Goal: Entertainment & Leisure: Browse casually

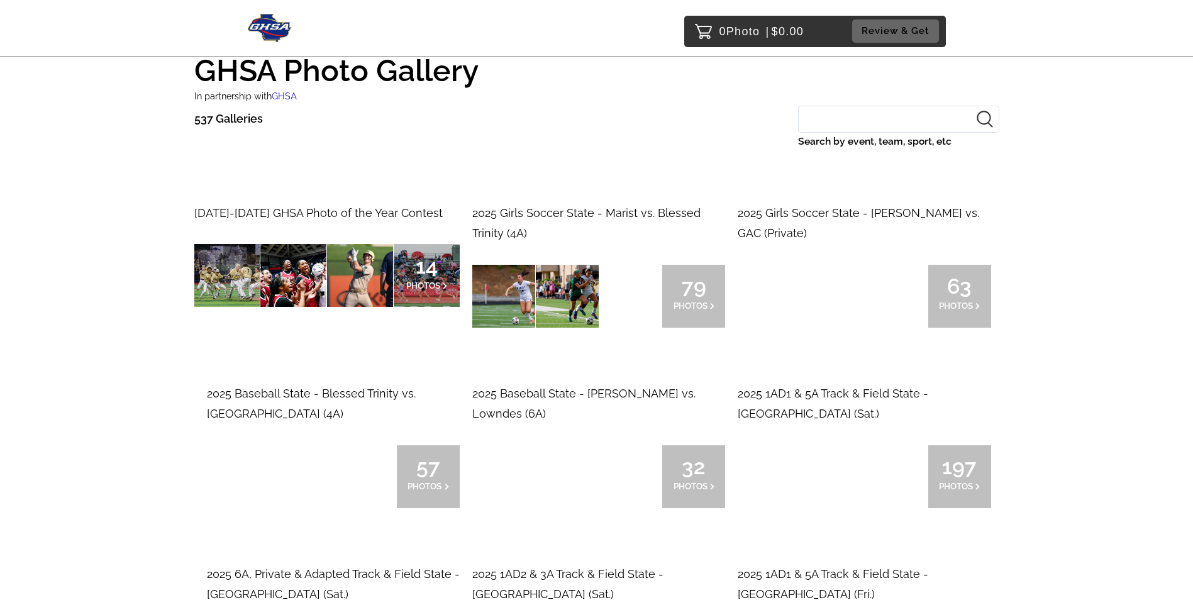
scroll to position [63, 0]
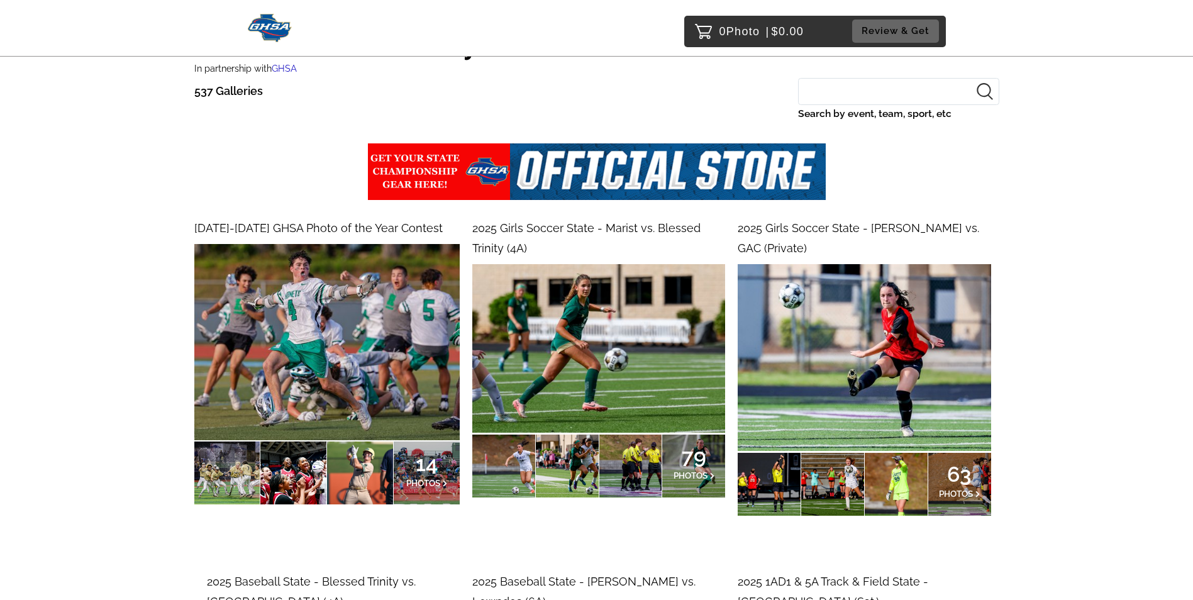
click at [603, 338] on img at bounding box center [598, 348] width 253 height 169
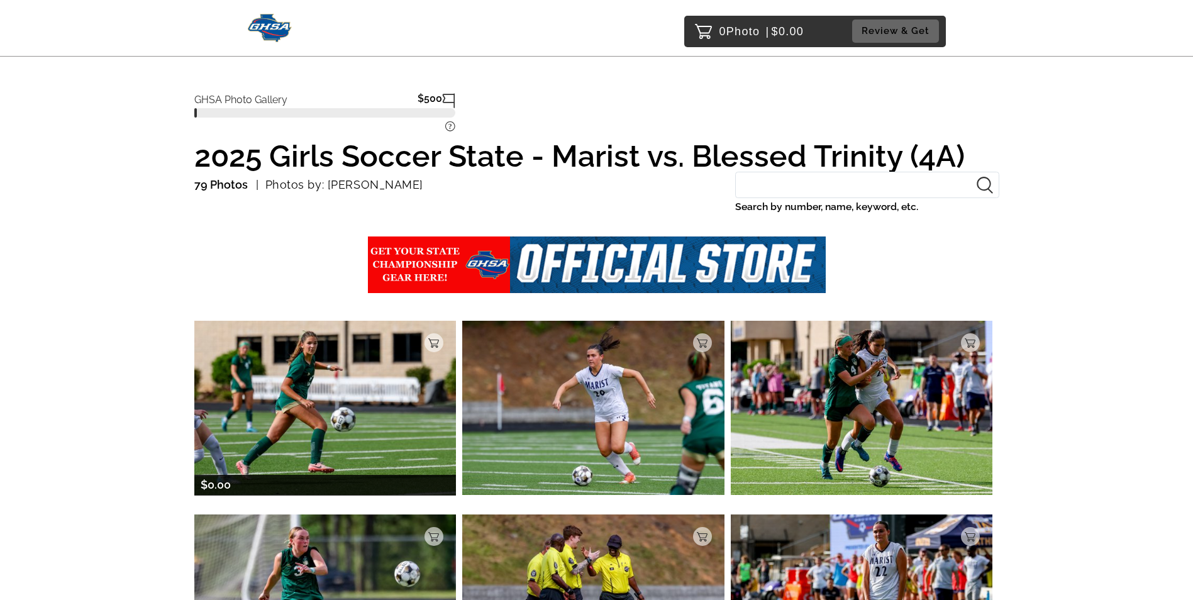
click at [335, 382] on img at bounding box center [325, 408] width 262 height 174
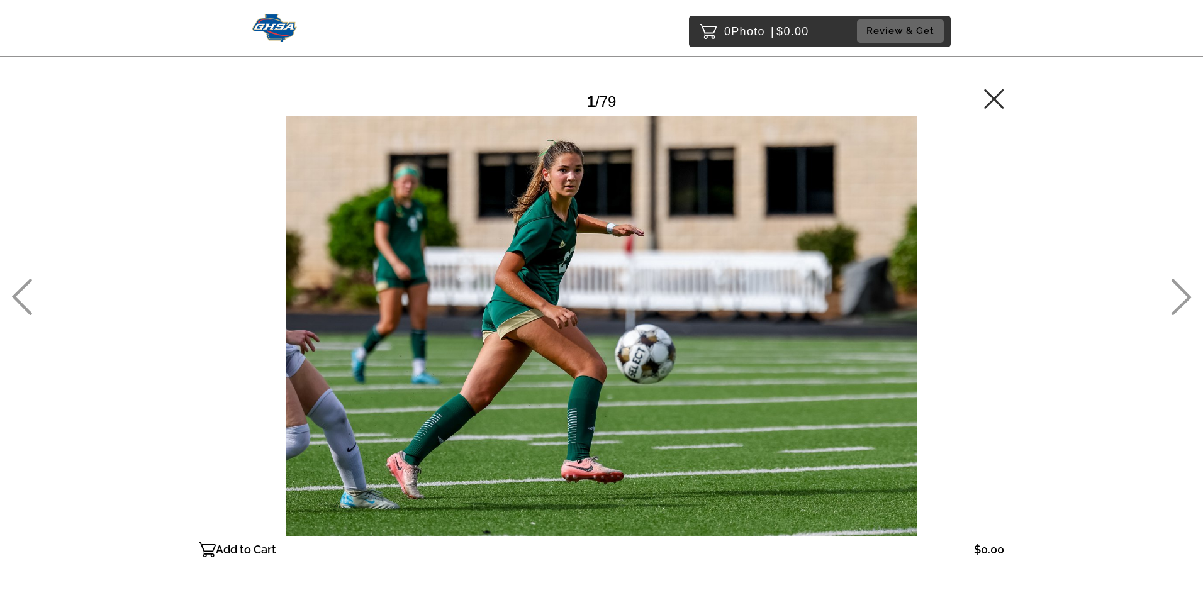
click at [1179, 281] on icon at bounding box center [1181, 297] width 21 height 36
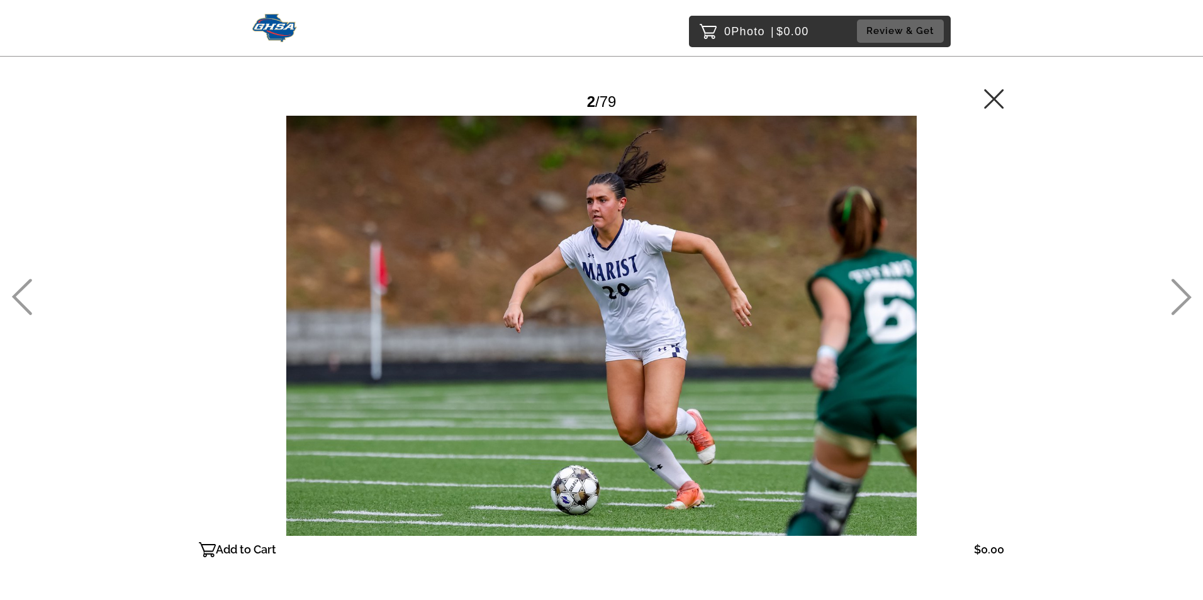
click at [992, 91] on icon at bounding box center [994, 99] width 20 height 20
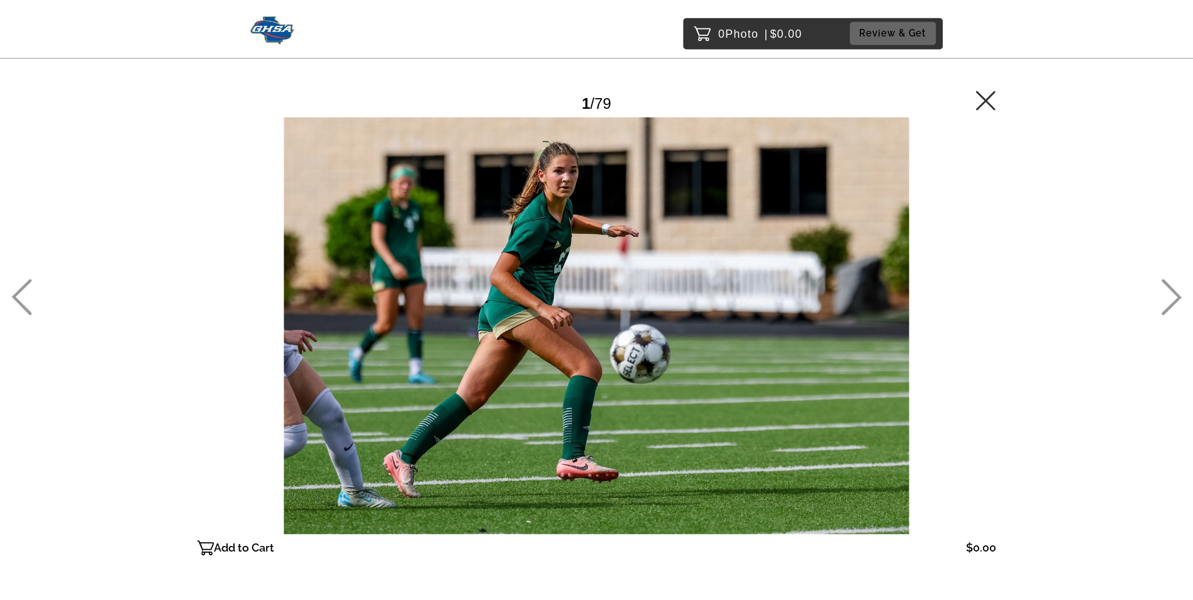
scroll to position [111, 0]
